Goal: Transaction & Acquisition: Purchase product/service

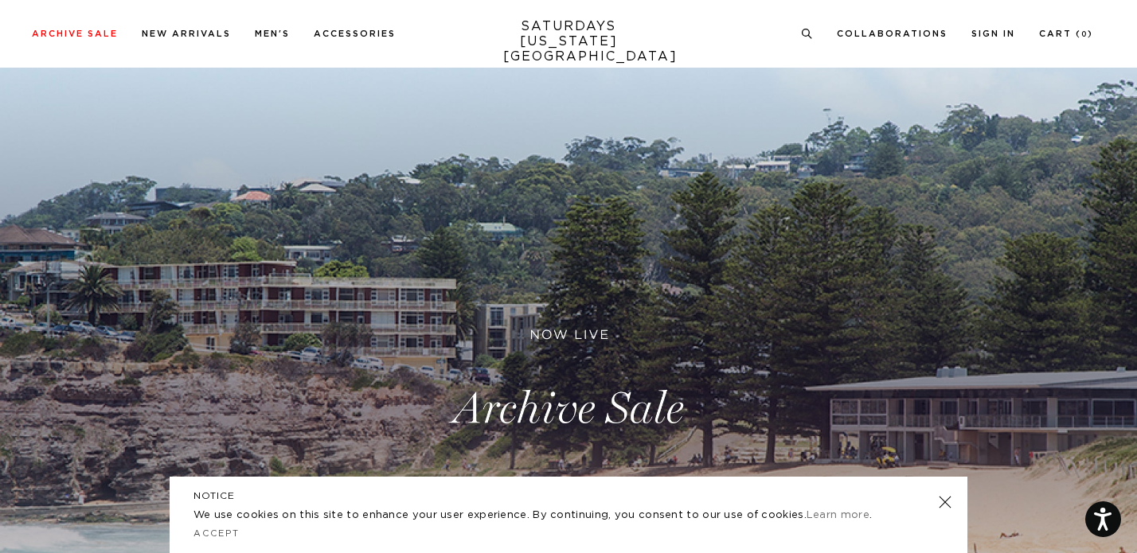
scroll to position [25, 0]
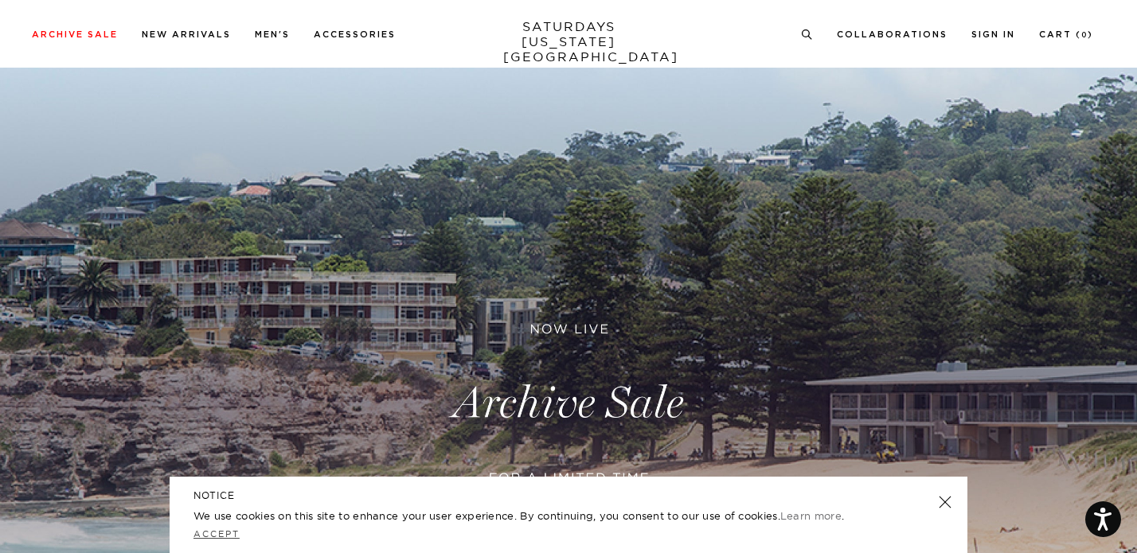
click at [217, 534] on link "Accept" at bounding box center [216, 534] width 46 height 11
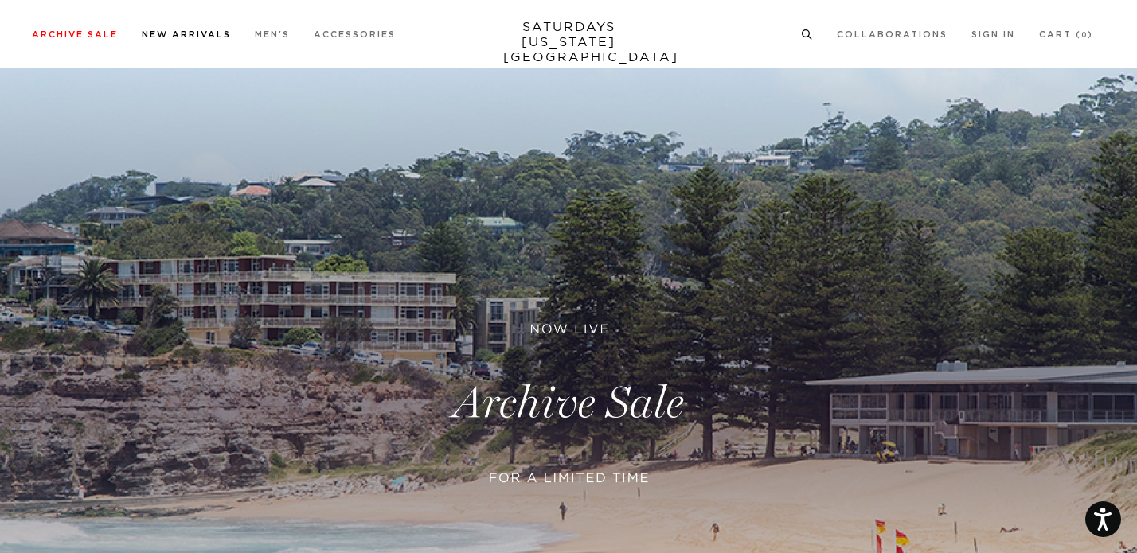
click at [161, 28] on li "New Arrivals" at bounding box center [186, 33] width 89 height 14
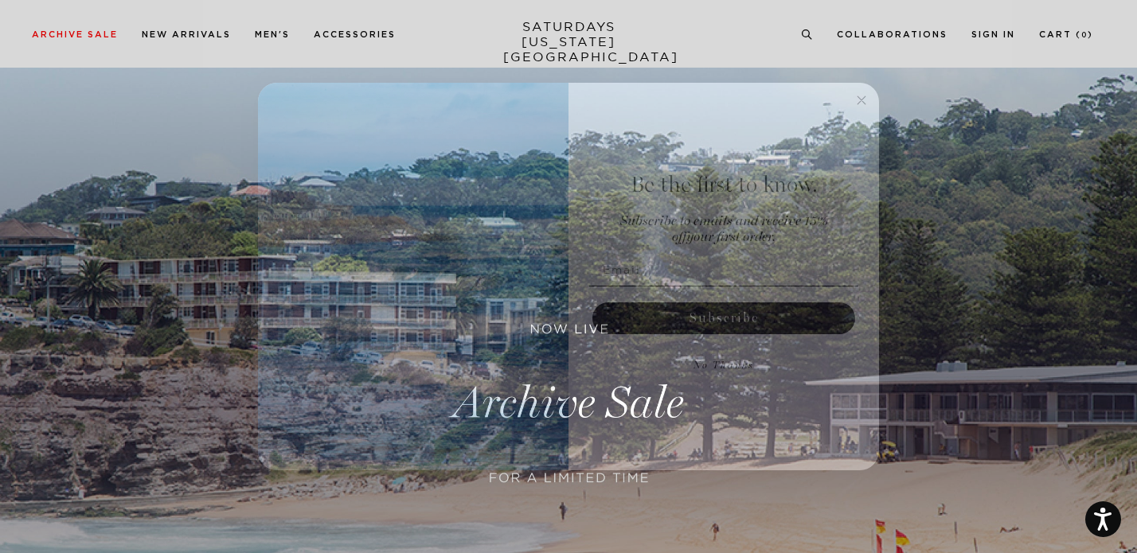
click at [857, 98] on circle "Close dialog" at bounding box center [862, 100] width 18 height 18
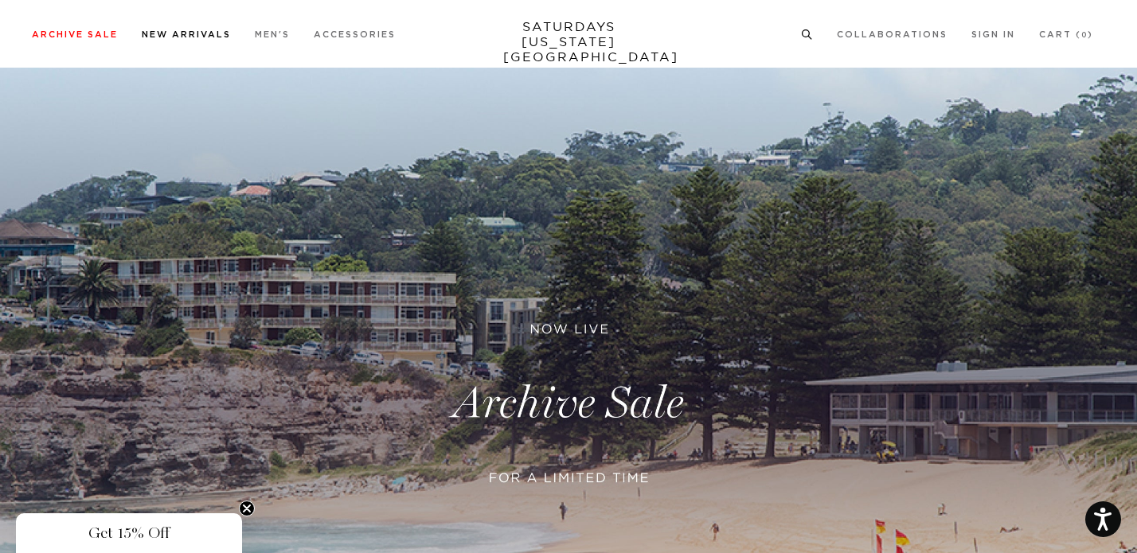
click at [148, 38] on link "New Arrivals" at bounding box center [186, 34] width 89 height 9
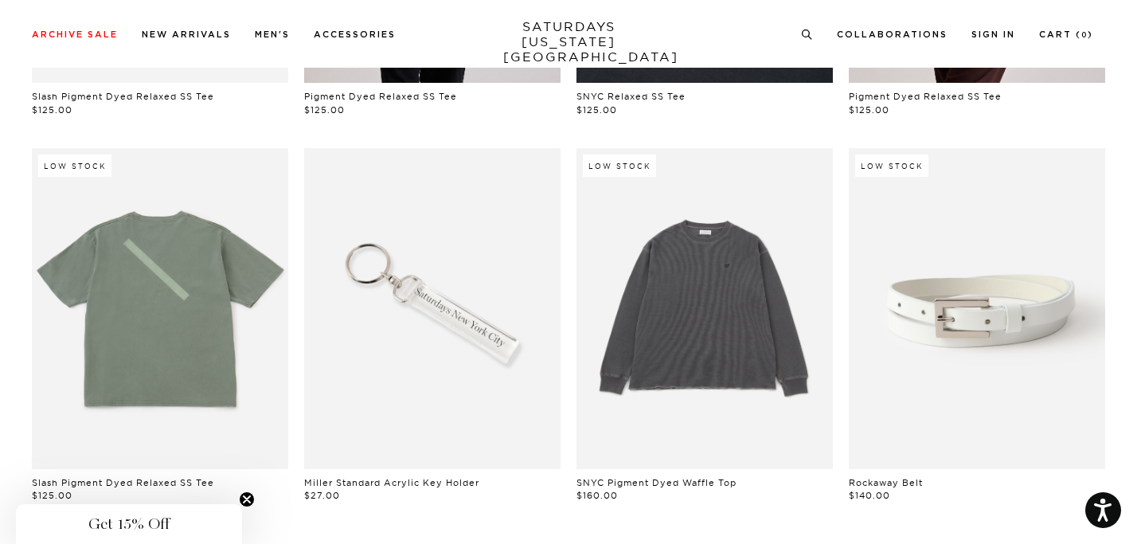
scroll to position [1205, 0]
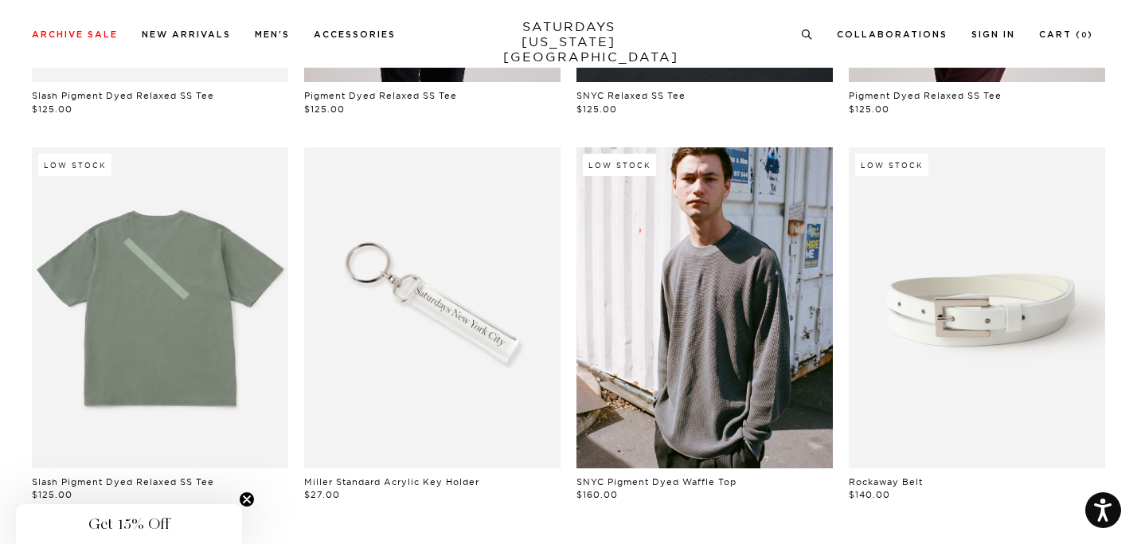
click at [708, 233] on link at bounding box center [704, 307] width 256 height 321
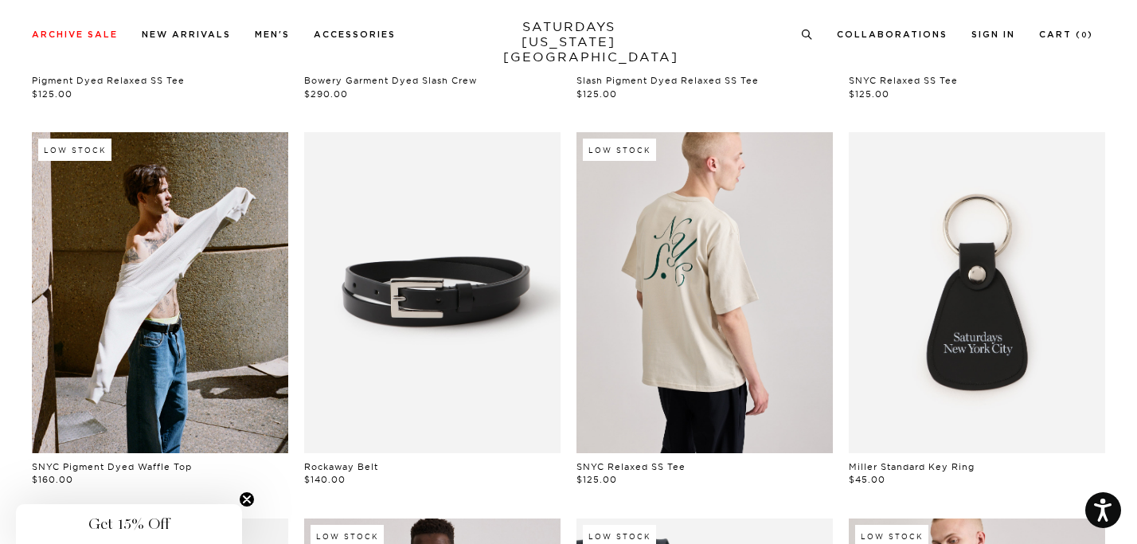
scroll to position [0, 0]
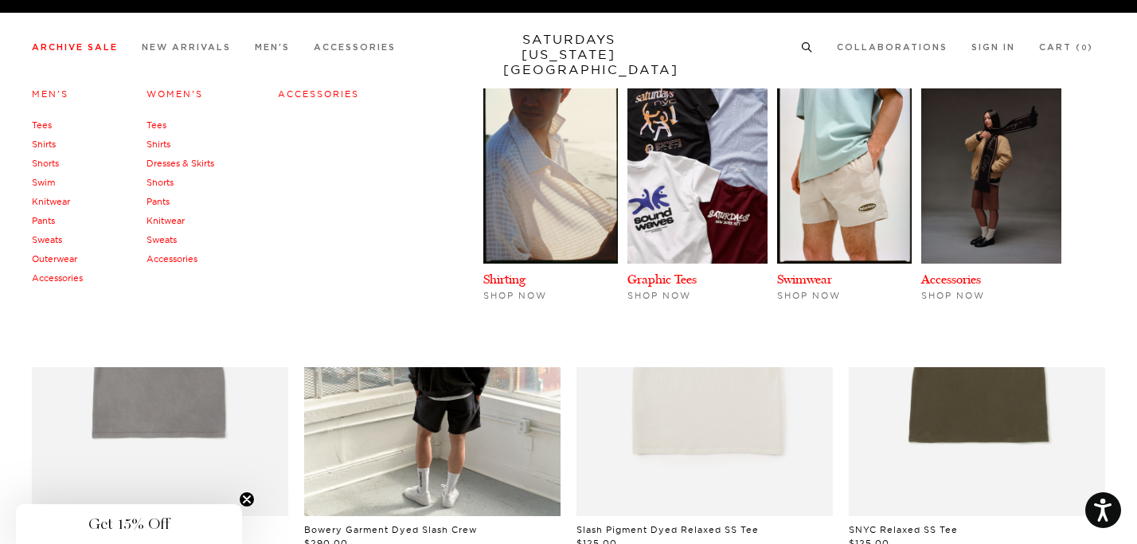
click at [53, 91] on link "Men's" at bounding box center [50, 93] width 37 height 11
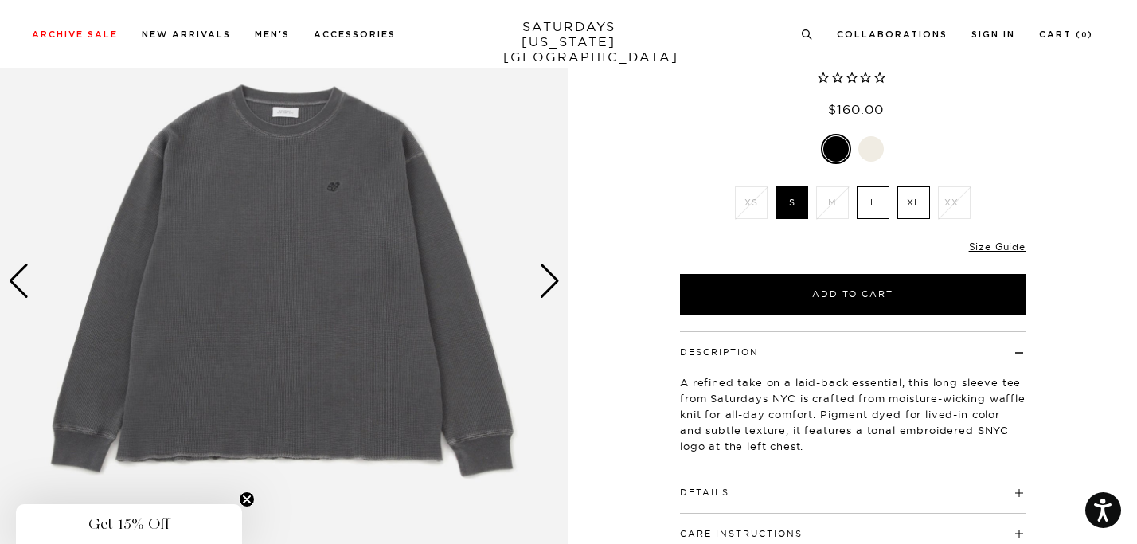
scroll to position [154, 0]
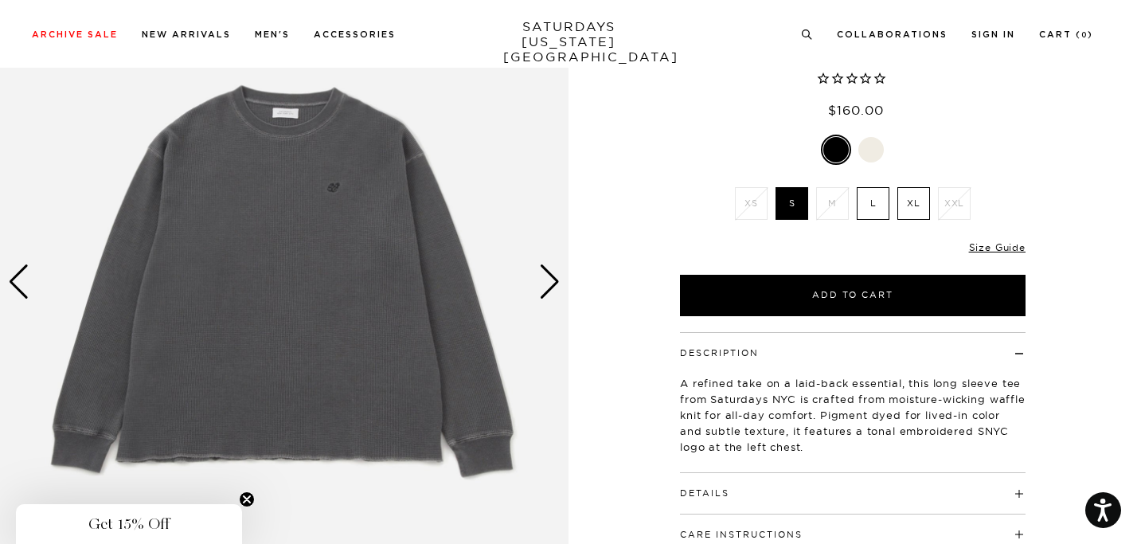
click at [551, 279] on div "Next slide" at bounding box center [549, 281] width 21 height 35
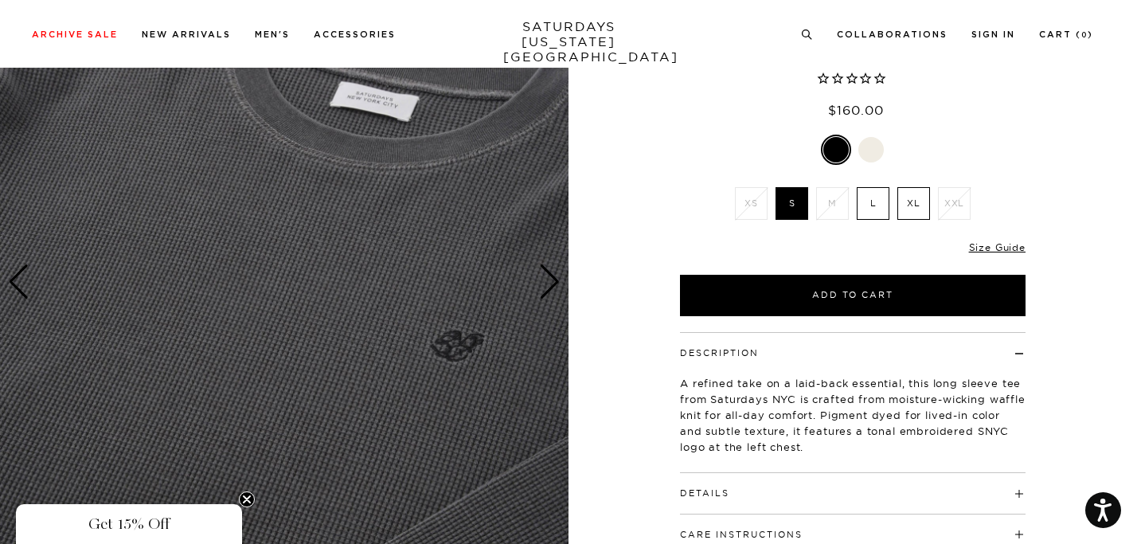
click at [551, 279] on div "Next slide" at bounding box center [549, 281] width 21 height 35
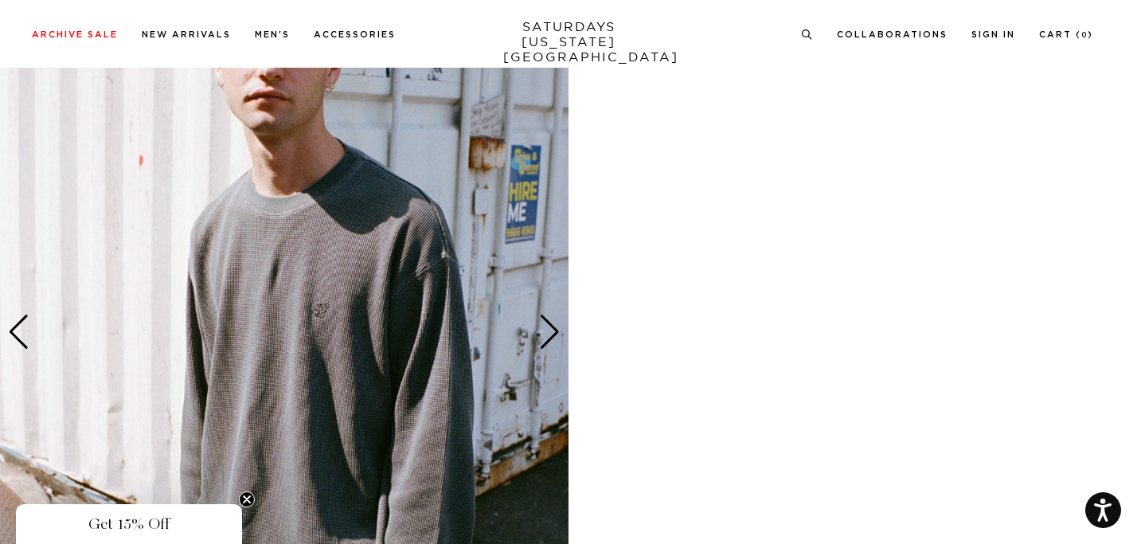
scroll to position [814, 0]
click at [547, 337] on div "Next slide" at bounding box center [549, 332] width 21 height 35
click at [549, 338] on div "Next slide" at bounding box center [549, 332] width 21 height 35
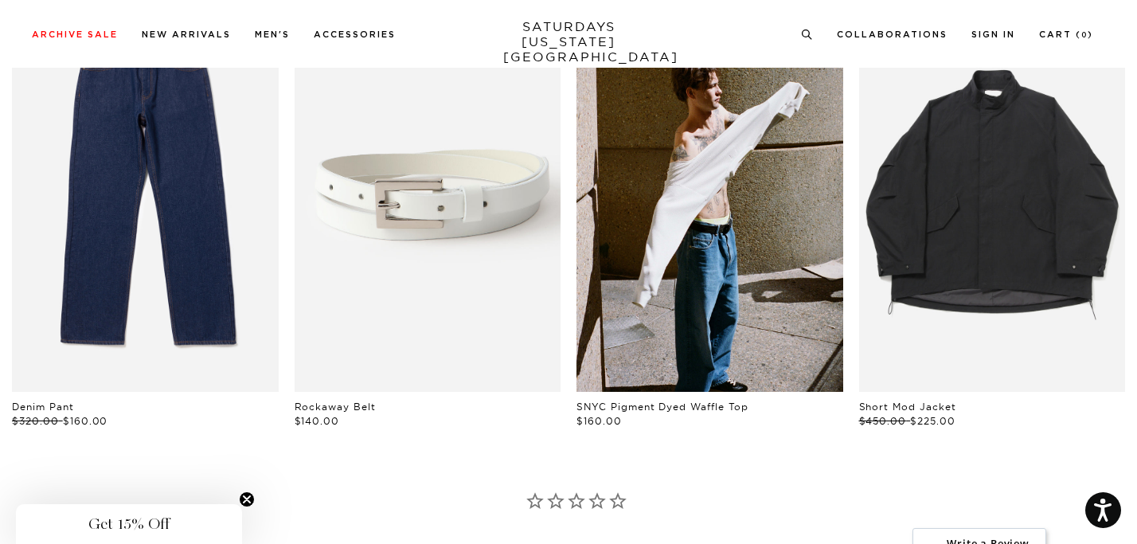
scroll to position [2322, 0]
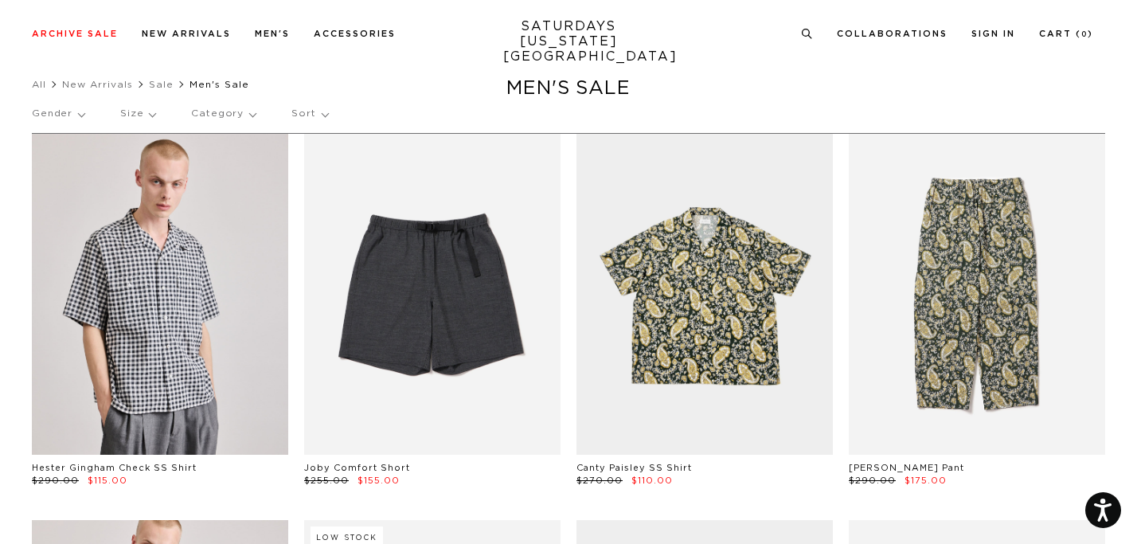
scroll to position [34, 0]
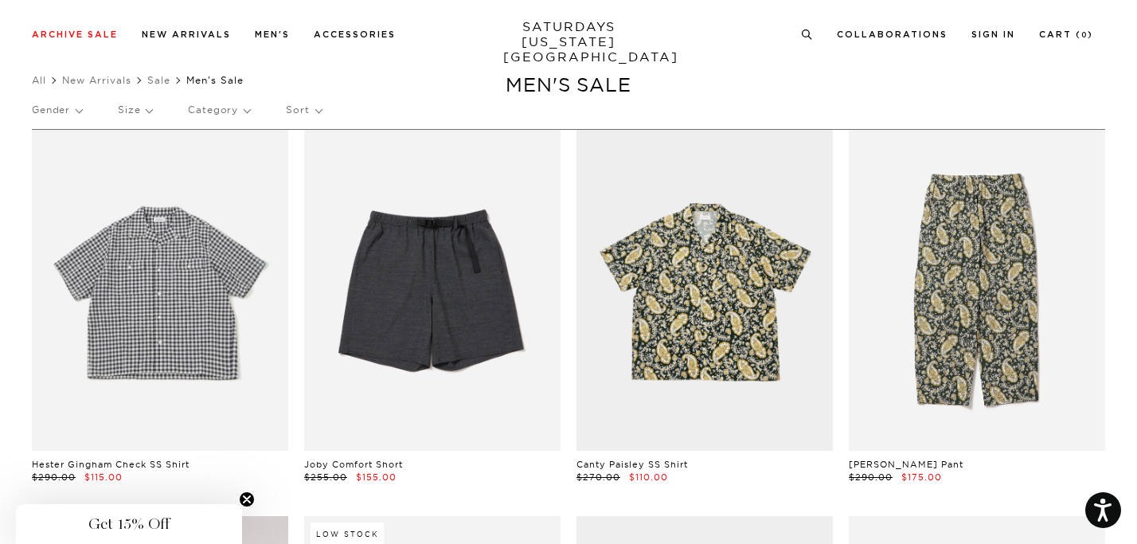
click at [171, 361] on link at bounding box center [160, 290] width 256 height 321
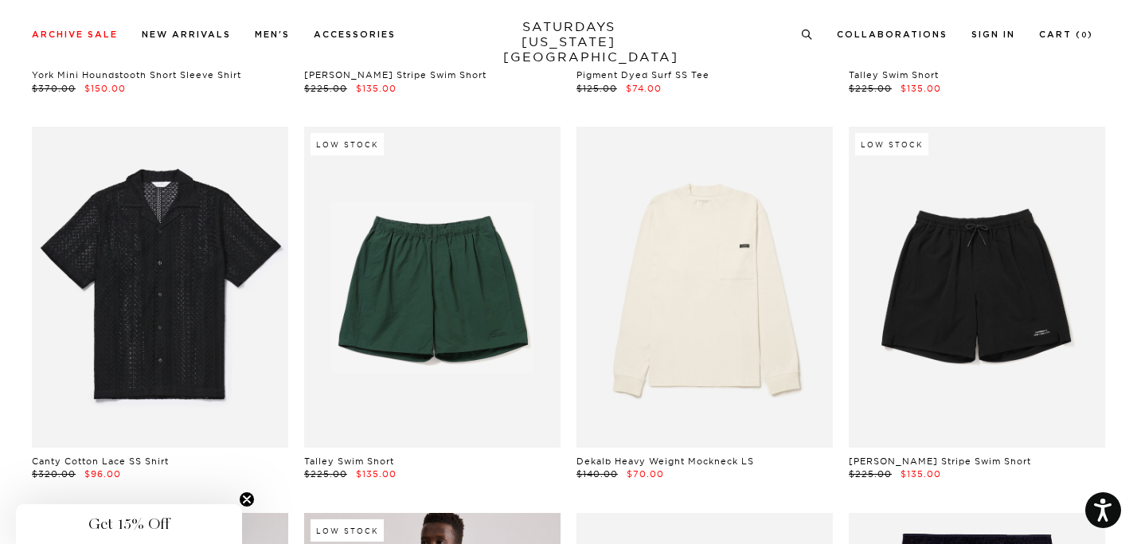
scroll to position [1589, 0]
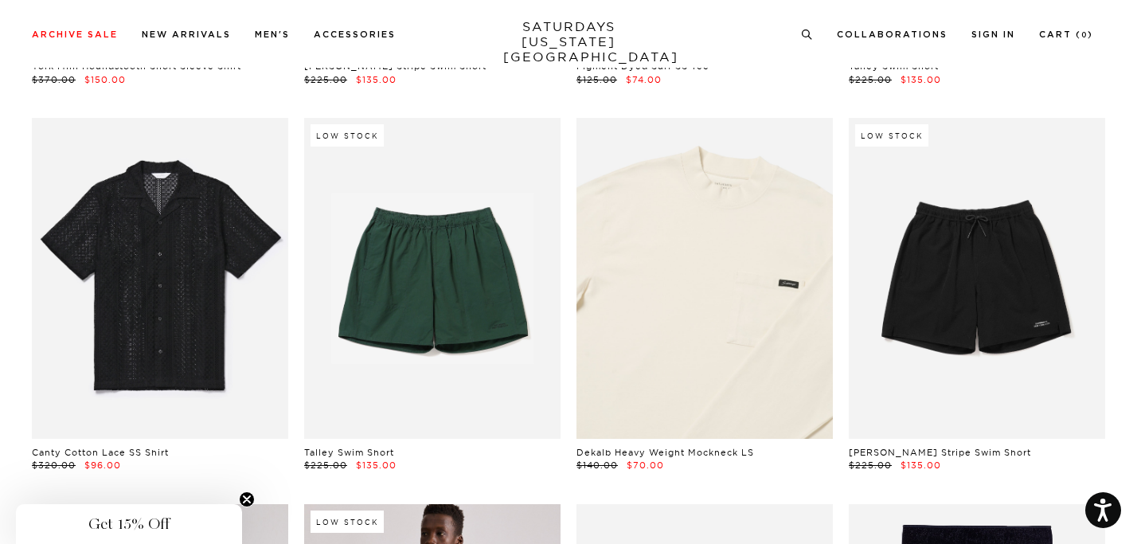
click at [724, 246] on link at bounding box center [704, 278] width 256 height 321
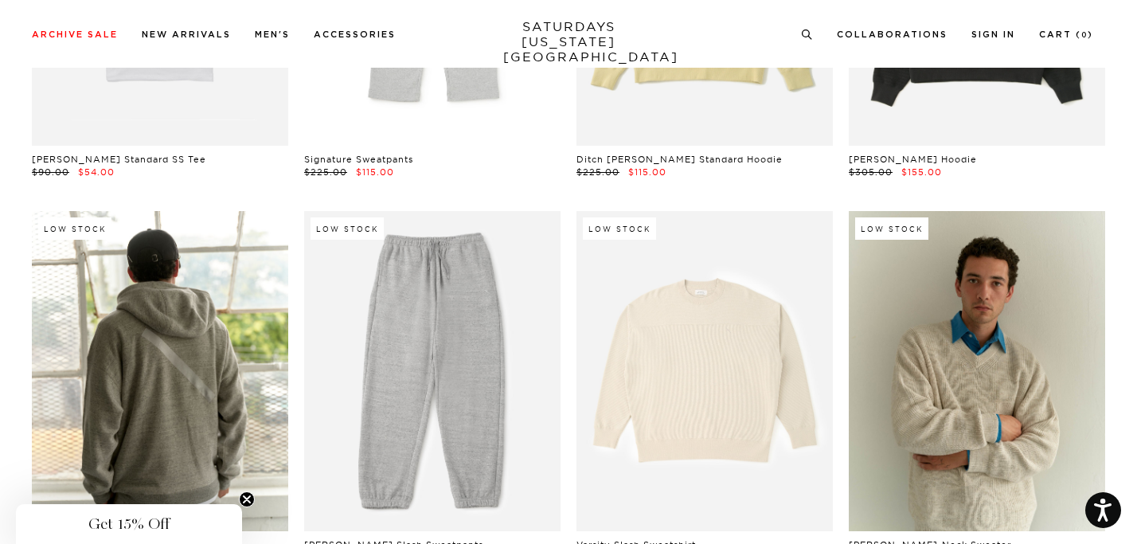
scroll to position [8830, 0]
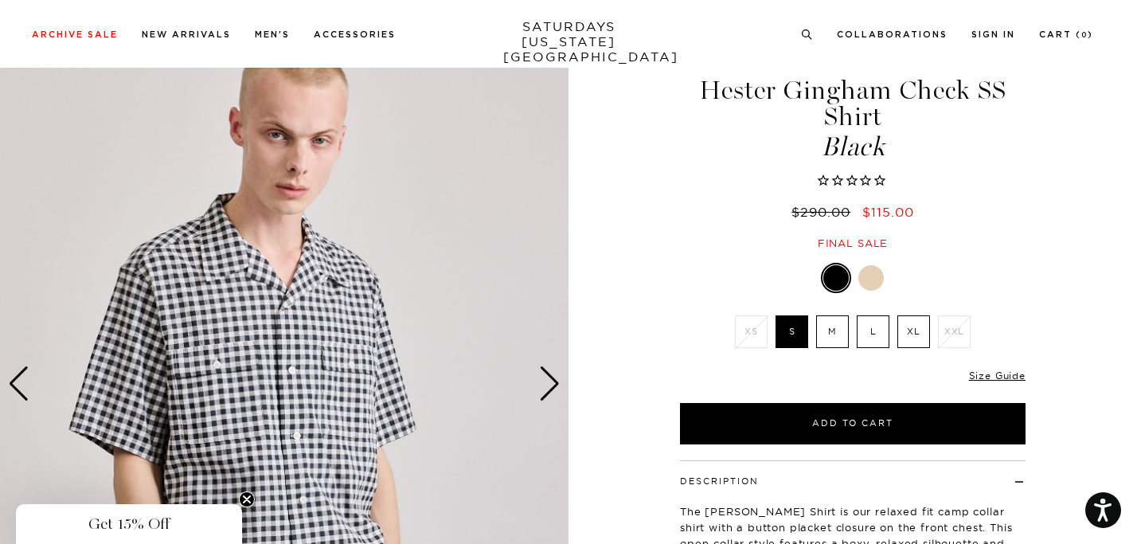
scroll to position [51, 0]
click at [833, 326] on label "M" at bounding box center [832, 332] width 33 height 33
click at [0, 0] on input "M" at bounding box center [0, 0] width 0 height 0
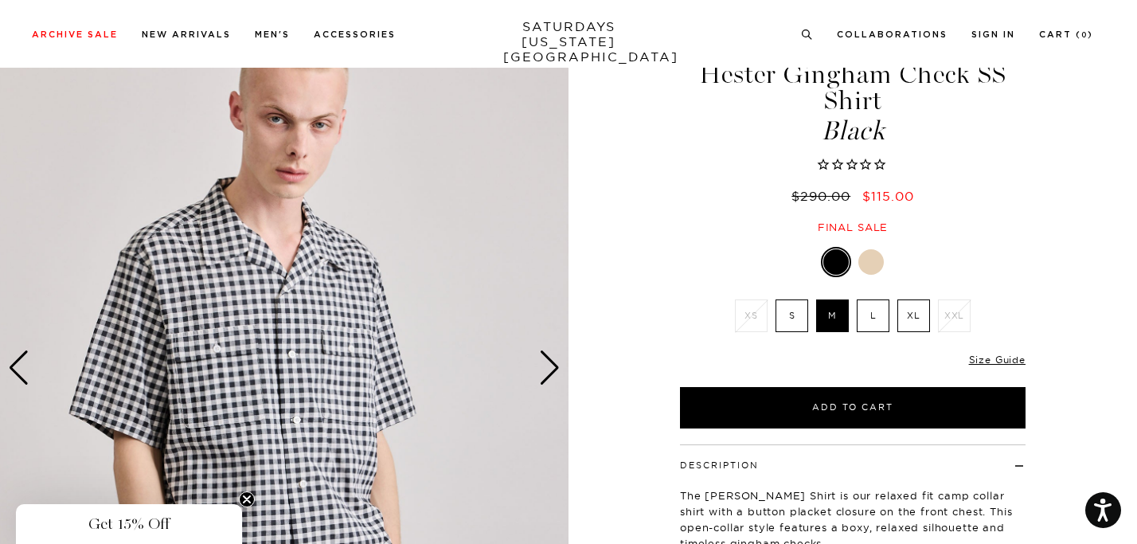
scroll to position [72, 0]
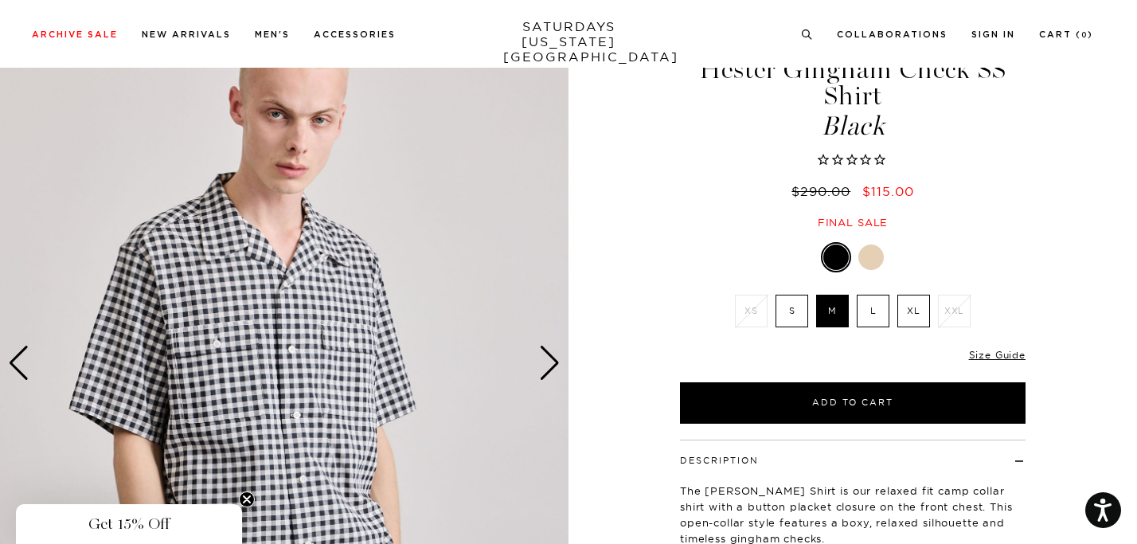
click at [556, 361] on div "Next slide" at bounding box center [549, 363] width 21 height 35
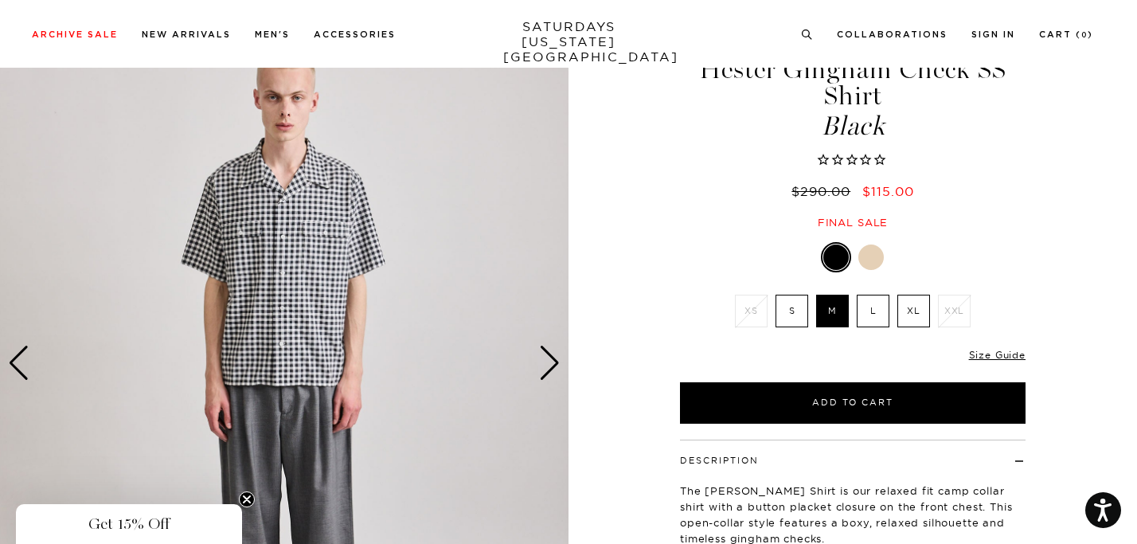
click at [556, 362] on div "Next slide" at bounding box center [549, 363] width 21 height 35
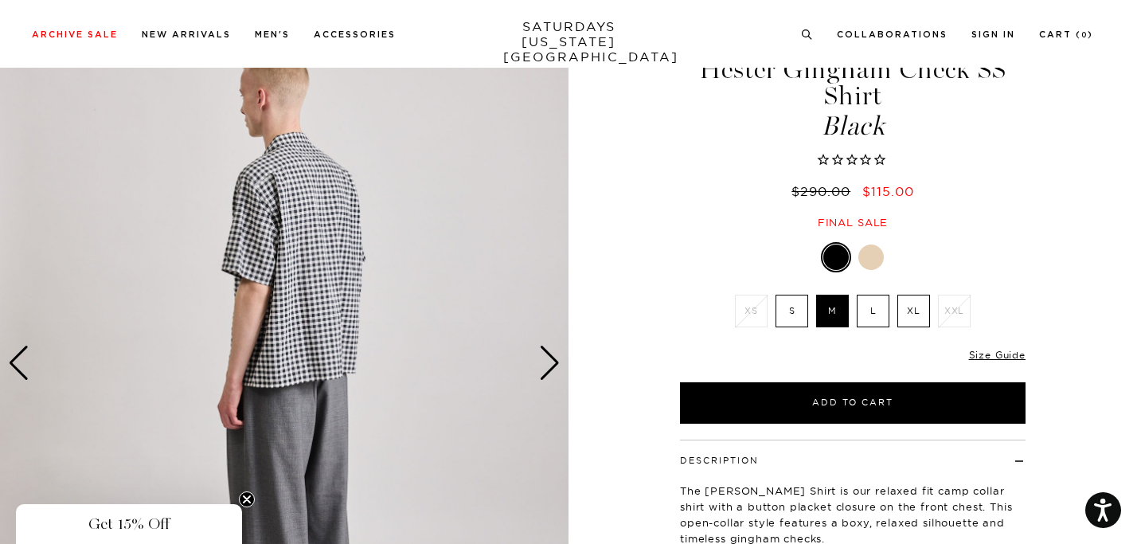
click at [556, 362] on div "Next slide" at bounding box center [549, 363] width 21 height 35
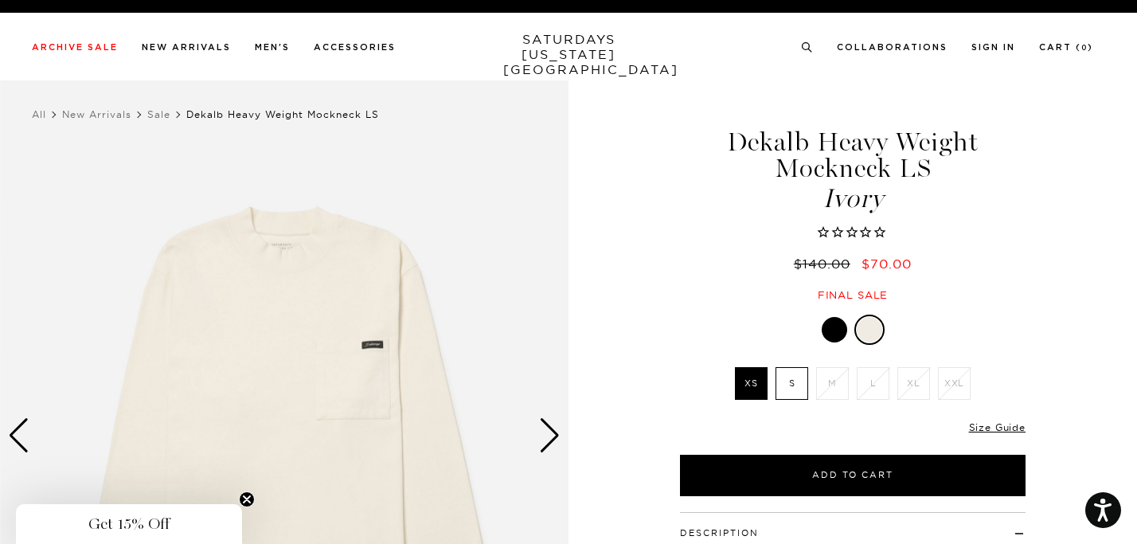
click at [548, 441] on div "Next slide" at bounding box center [549, 435] width 21 height 35
click at [546, 441] on div "Next slide" at bounding box center [549, 435] width 21 height 35
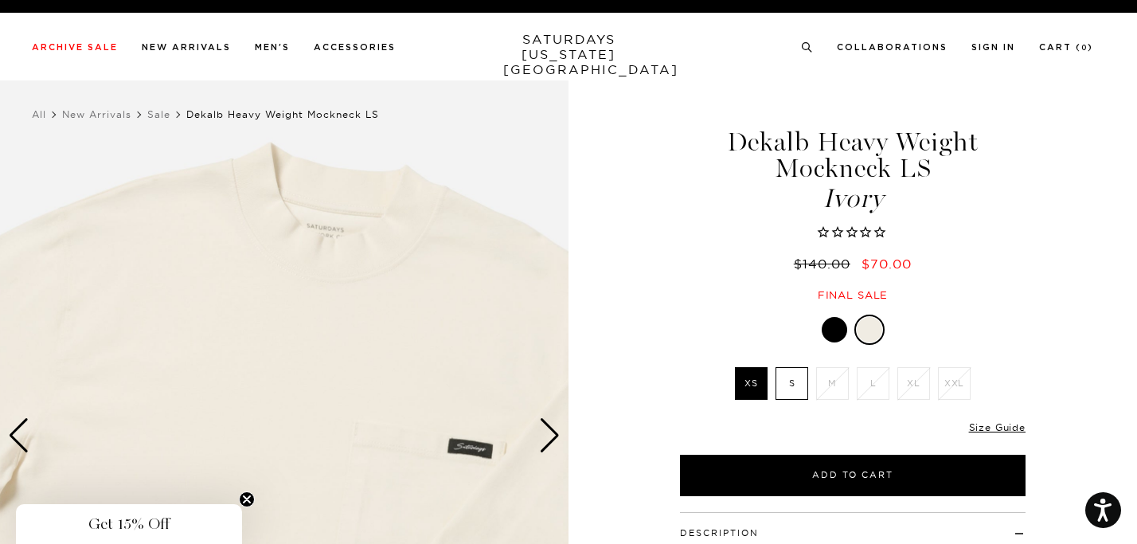
click at [547, 441] on div "Next slide" at bounding box center [549, 435] width 21 height 35
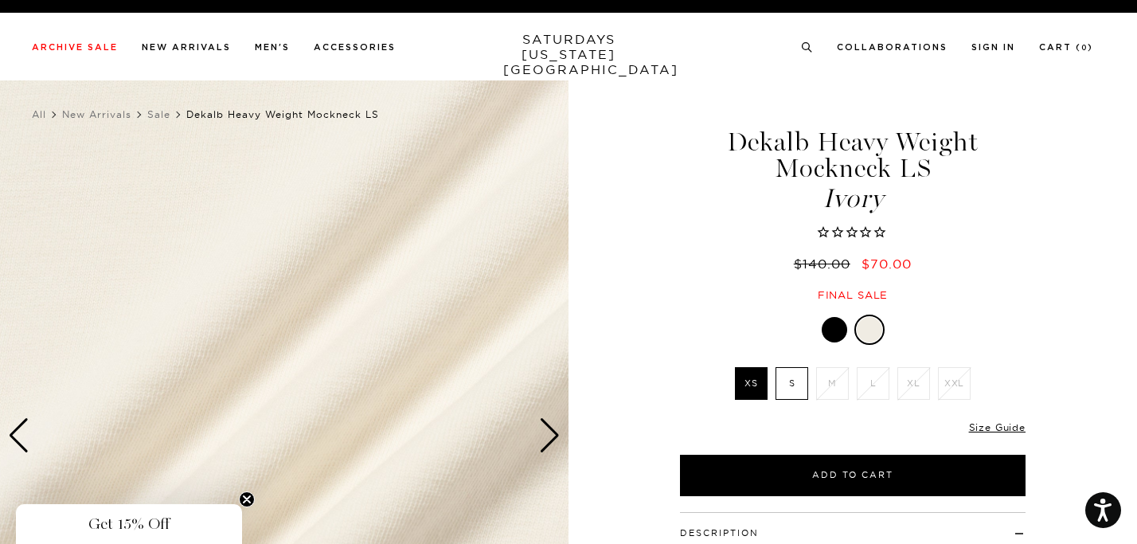
click at [547, 441] on div "Next slide" at bounding box center [549, 435] width 21 height 35
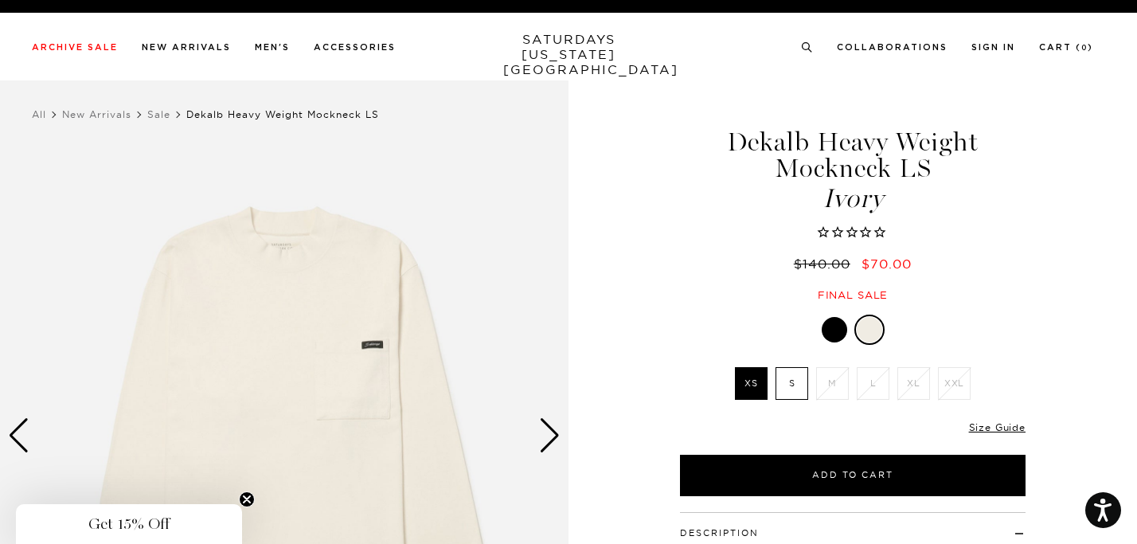
click at [547, 441] on div "Next slide" at bounding box center [549, 435] width 21 height 35
